Goal: Transaction & Acquisition: Subscribe to service/newsletter

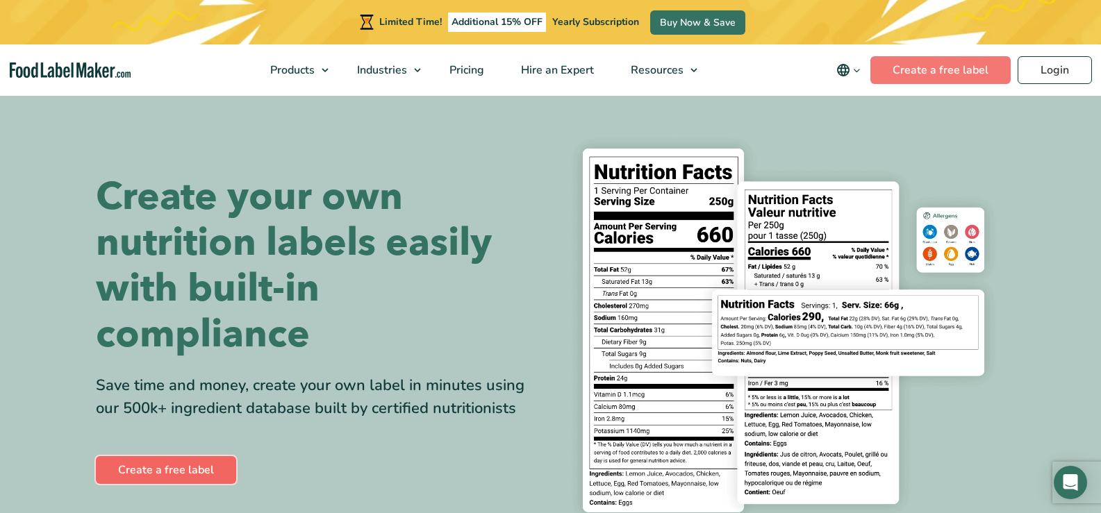
click at [167, 465] on link "Create a free label" at bounding box center [166, 470] width 140 height 28
